Goal: Task Accomplishment & Management: Use online tool/utility

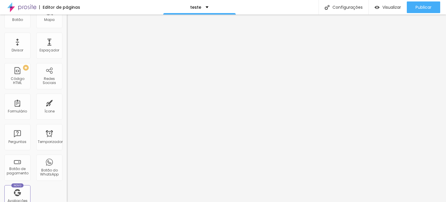
scroll to position [86, 0]
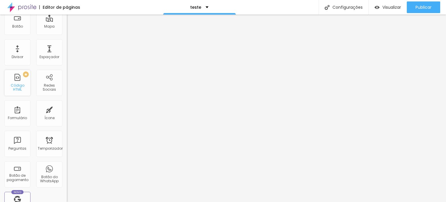
click at [17, 93] on div "PREMIUM Código HTML" at bounding box center [17, 83] width 26 height 26
click at [12, 78] on div "PREMIUM Código HTML" at bounding box center [17, 83] width 26 height 26
click at [28, 73] on div "PREMIUM" at bounding box center [16, 74] width 26 height 6
click at [16, 75] on div "PREMIUM" at bounding box center [16, 74] width 26 height 6
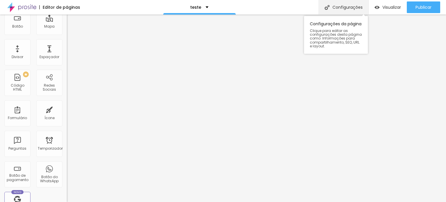
click at [349, 10] on div "Configurações" at bounding box center [343, 7] width 50 height 15
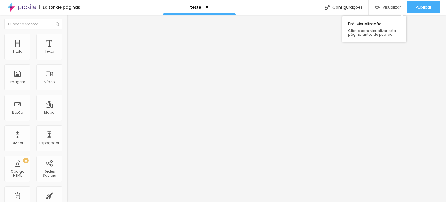
click at [381, 3] on div "Visualizar" at bounding box center [387, 7] width 26 height 12
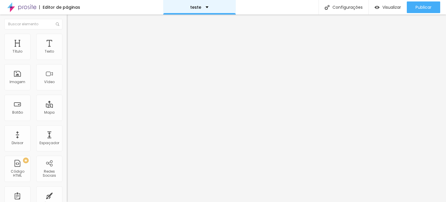
click at [205, 6] on div "teste" at bounding box center [199, 7] width 18 height 4
